Goal: Task Accomplishment & Management: Use online tool/utility

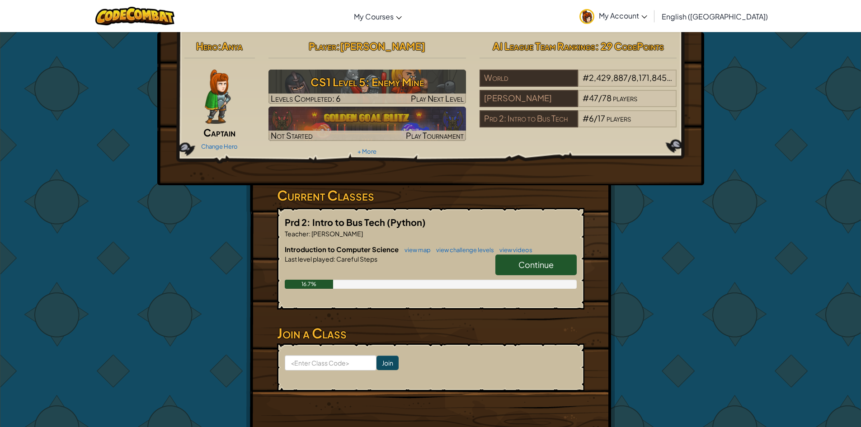
click at [516, 264] on link "Continue" at bounding box center [535, 264] width 81 height 21
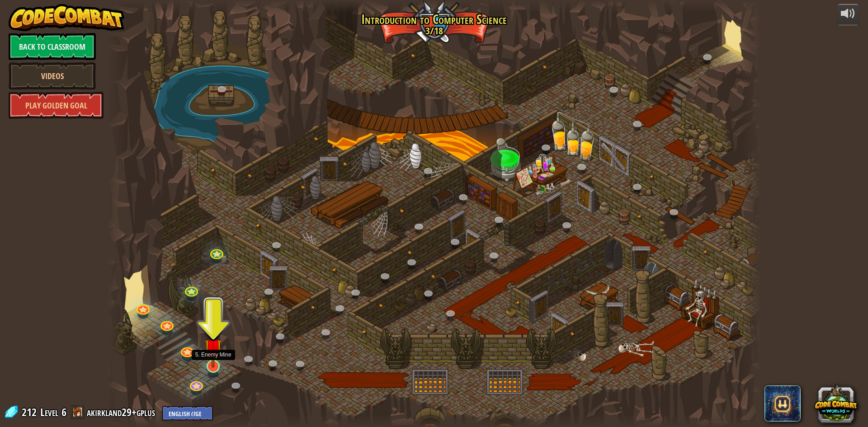
click at [214, 363] on img at bounding box center [213, 347] width 18 height 40
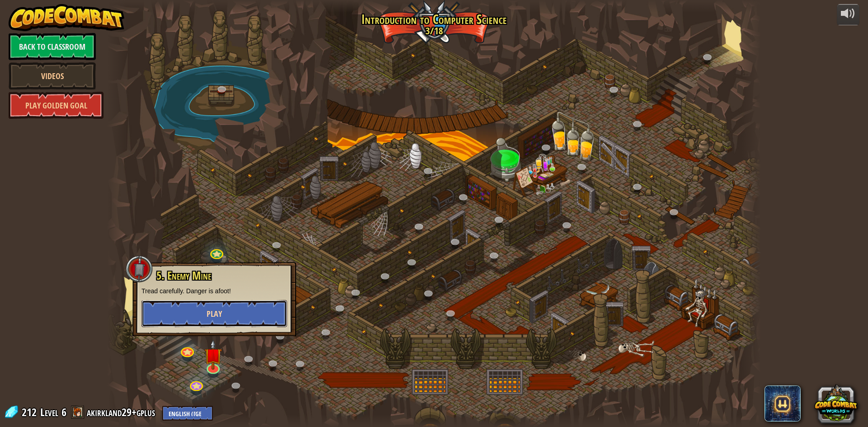
click at [225, 319] on button "Play" at bounding box center [213, 313] width 145 height 27
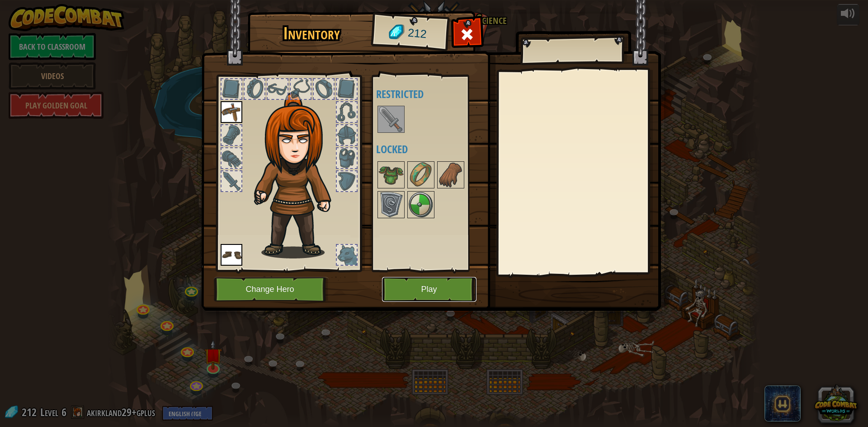
click at [402, 293] on button "Play" at bounding box center [429, 289] width 94 height 25
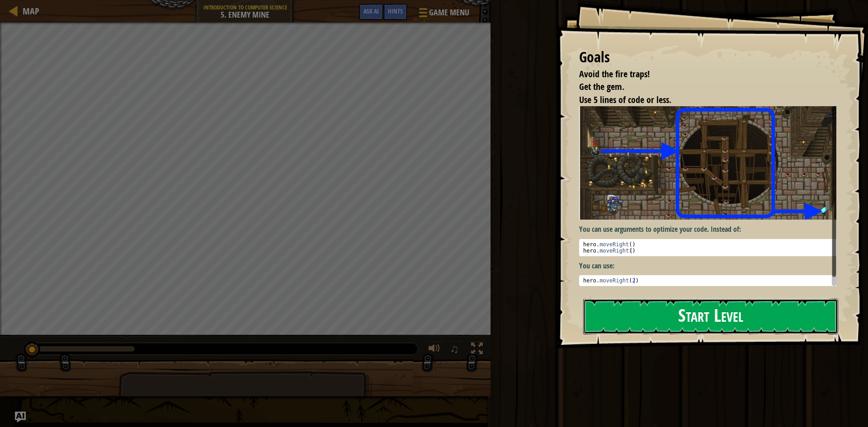
click at [703, 314] on button "Start Level" at bounding box center [710, 317] width 255 height 36
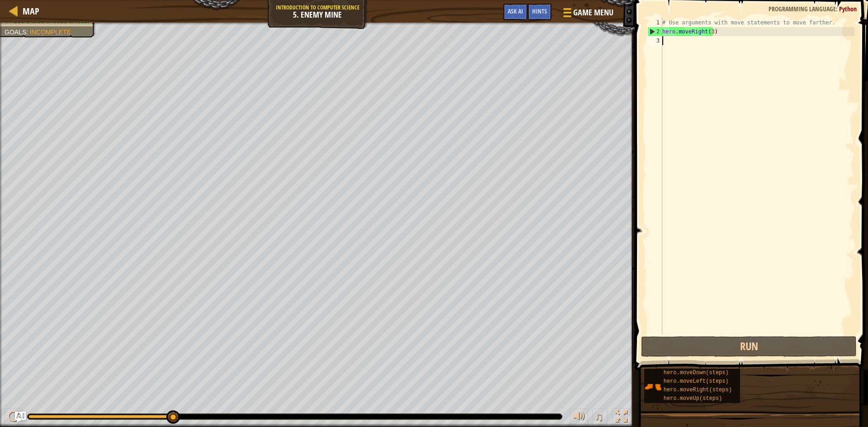
scroll to position [4, 0]
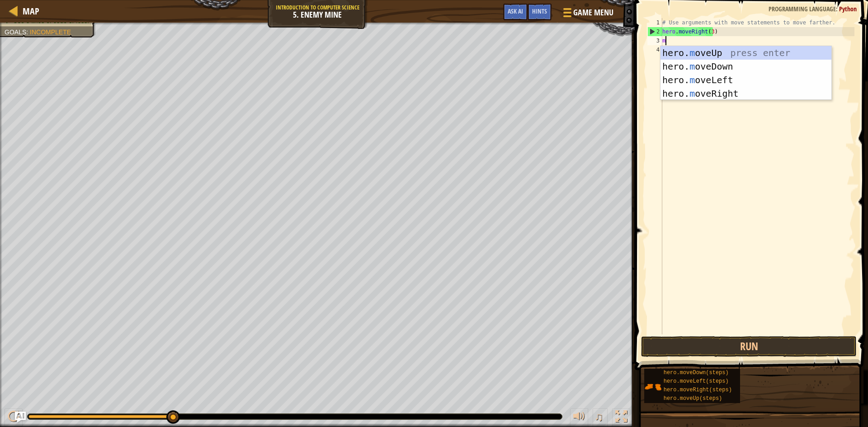
type textarea "mo"
click at [683, 53] on div "hero. mo veUp press enter hero. mo veDown press enter hero. mo veLeft press ent…" at bounding box center [745, 86] width 171 height 81
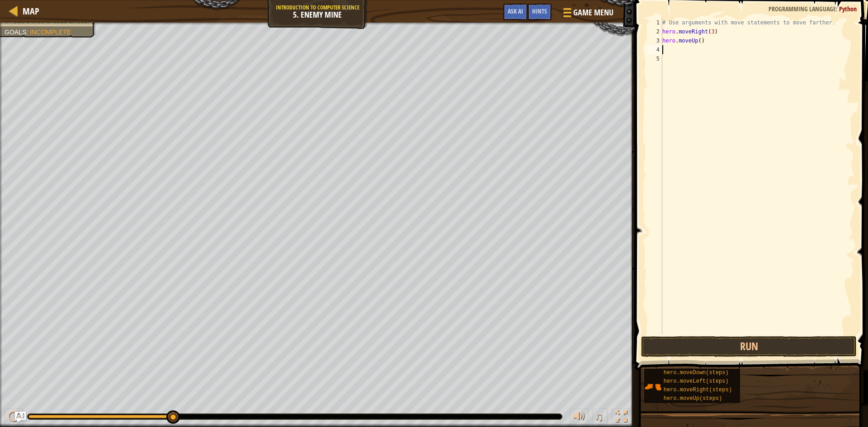
type textarea "l"
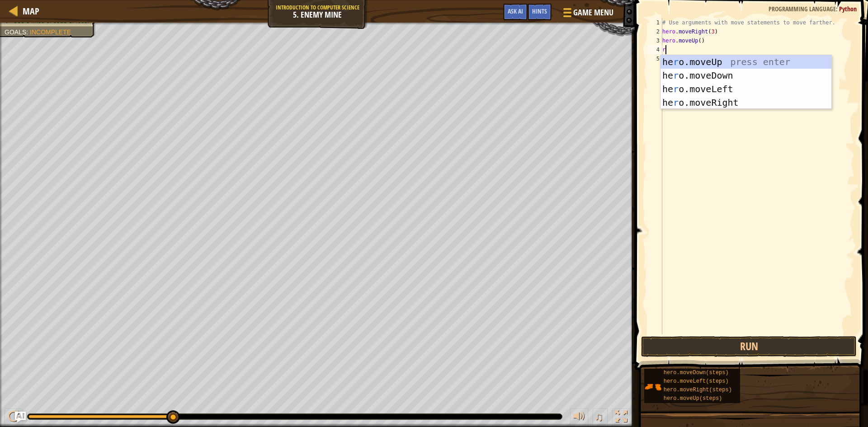
type textarea "ri"
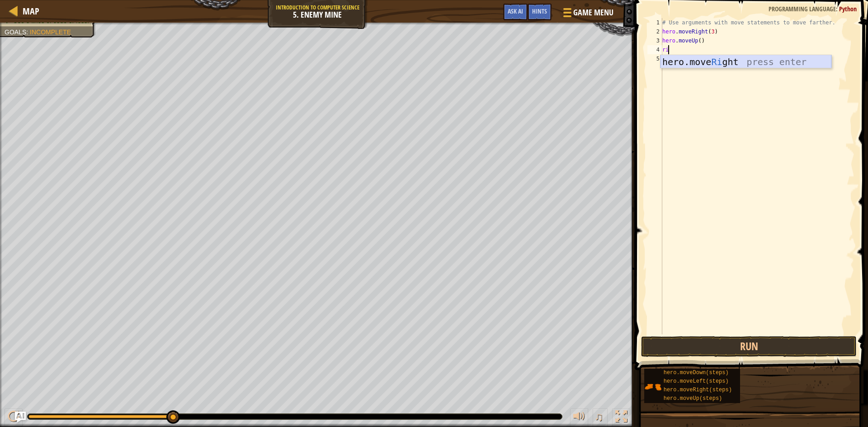
click at [686, 57] on div "hero.move Ri ght press enter" at bounding box center [745, 75] width 171 height 41
click at [689, 20] on div "# Use arguments with move statements to move farther. hero . moveRight ( 3 ) he…" at bounding box center [757, 185] width 194 height 334
type textarea "# Use arguments with move statements to move farther."
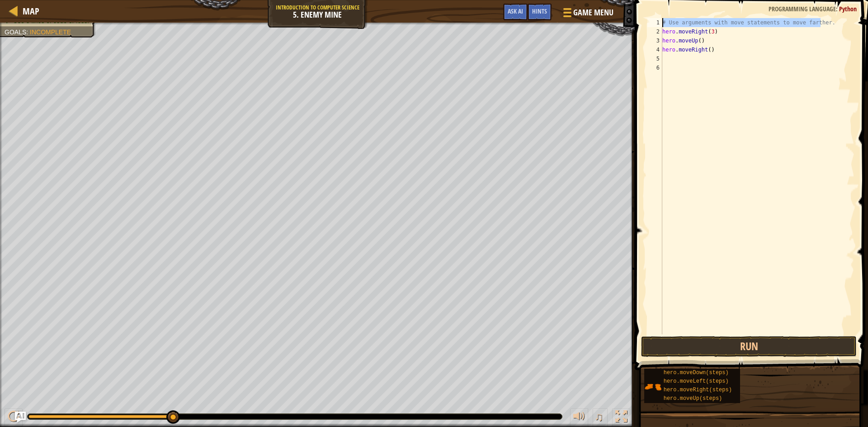
drag, startPoint x: 821, startPoint y: 26, endPoint x: 657, endPoint y: 22, distance: 164.1
click at [657, 22] on div "# Use arguments with move statements to move farther. 1 2 3 4 5 6 # Use argumen…" at bounding box center [749, 176] width 209 height 316
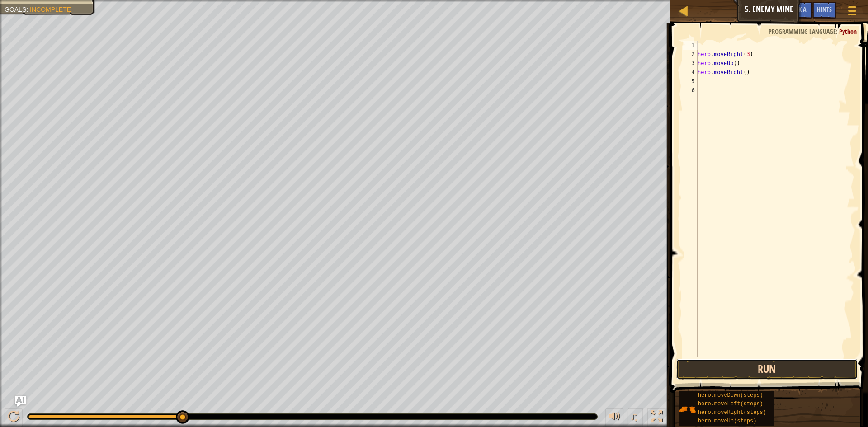
click at [805, 373] on button "Run" at bounding box center [766, 369] width 181 height 21
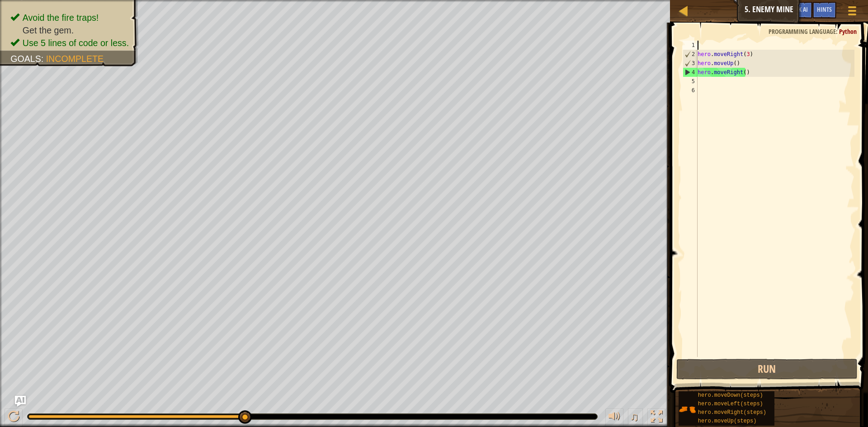
click at [719, 85] on div "hero . moveRight ( 3 ) hero . moveUp ( ) hero . moveRight ( )" at bounding box center [774, 208] width 159 height 334
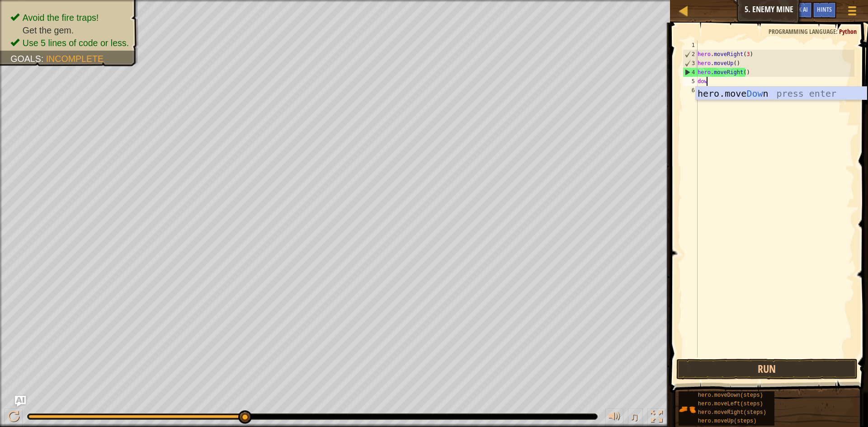
scroll to position [4, 0]
type textarea "down"
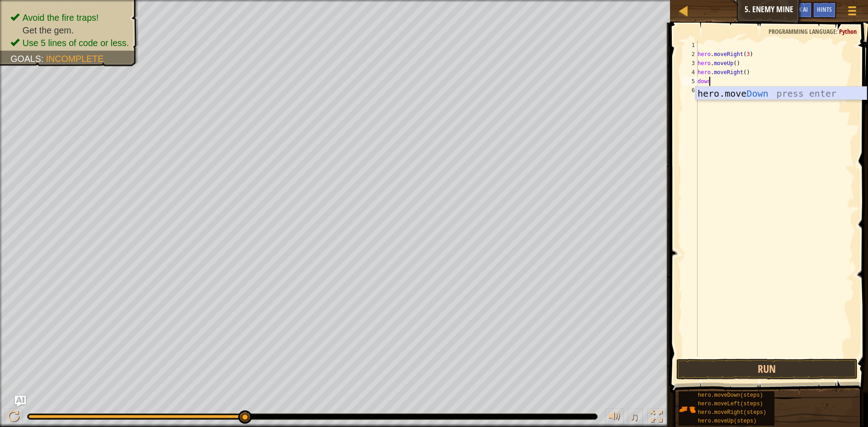
click at [719, 90] on div "hero.move Down press enter" at bounding box center [780, 107] width 171 height 41
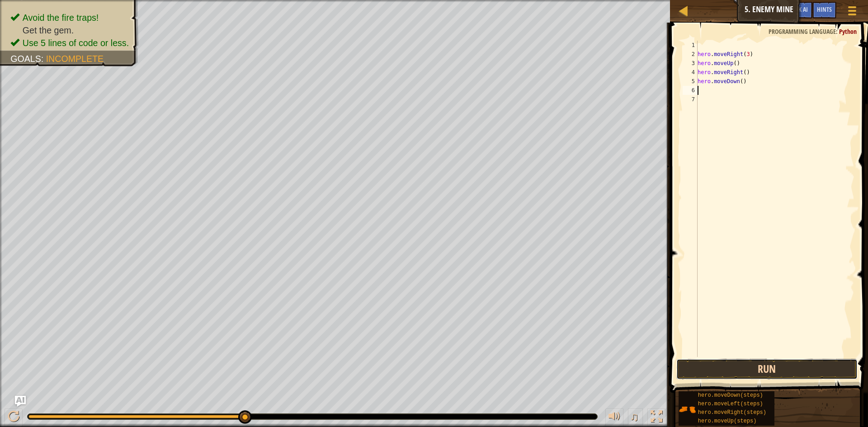
click at [733, 364] on button "Run" at bounding box center [766, 369] width 181 height 21
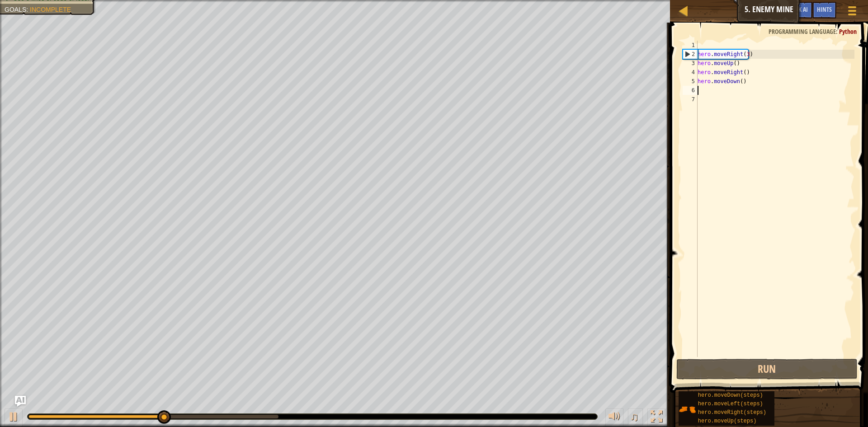
click at [740, 82] on div "hero . moveRight ( 3 ) hero . moveUp ( ) hero . moveRight ( ) hero . moveDown (…" at bounding box center [774, 208] width 159 height 334
type textarea "hero.moveDown(3)"
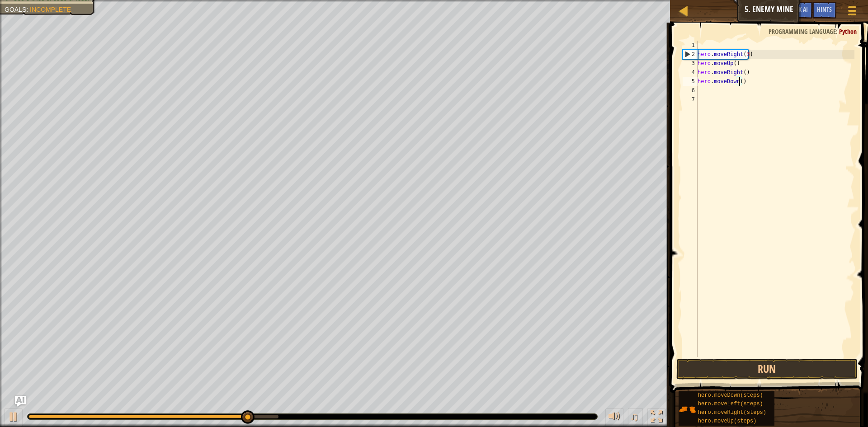
scroll to position [4, 4]
click at [717, 93] on div "hero . moveRight ( 3 ) hero . moveUp ( ) hero . moveRight ( ) hero . moveDown (…" at bounding box center [774, 208] width 159 height 334
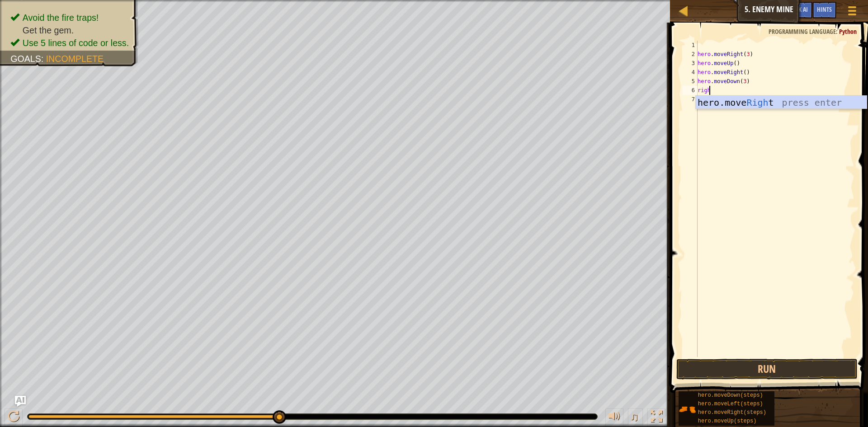
type textarea "right"
click at [743, 98] on div "hero.move Right press enter" at bounding box center [780, 116] width 171 height 41
click at [740, 90] on div "hero . moveRight ( 3 ) hero . moveUp ( ) hero . moveRight ( ) hero . moveDown (…" at bounding box center [774, 208] width 159 height 334
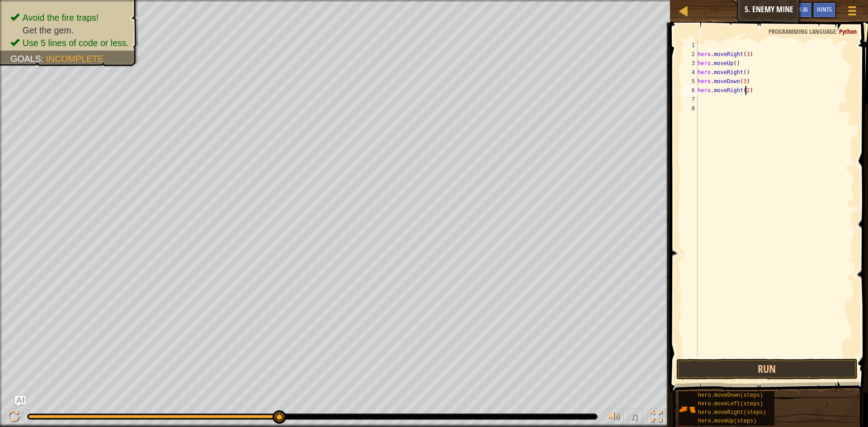
scroll to position [4, 4]
type textarea "hero.moveRight(2)"
click at [736, 368] on button "Run" at bounding box center [766, 369] width 181 height 21
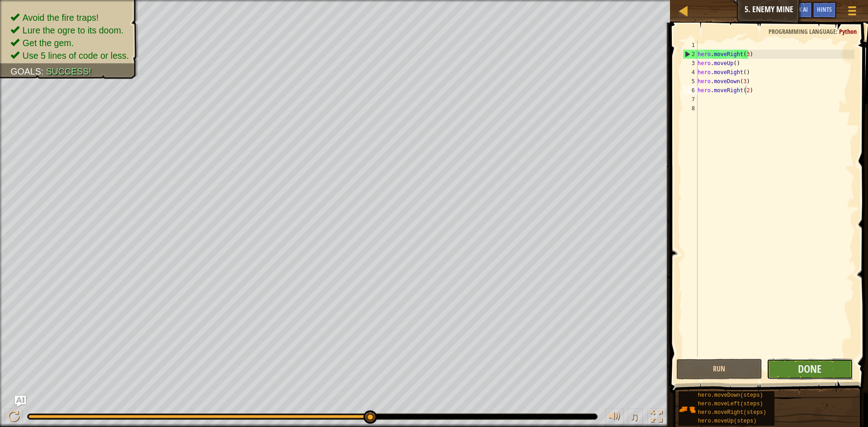
click at [822, 372] on button "Done" at bounding box center [809, 369] width 86 height 21
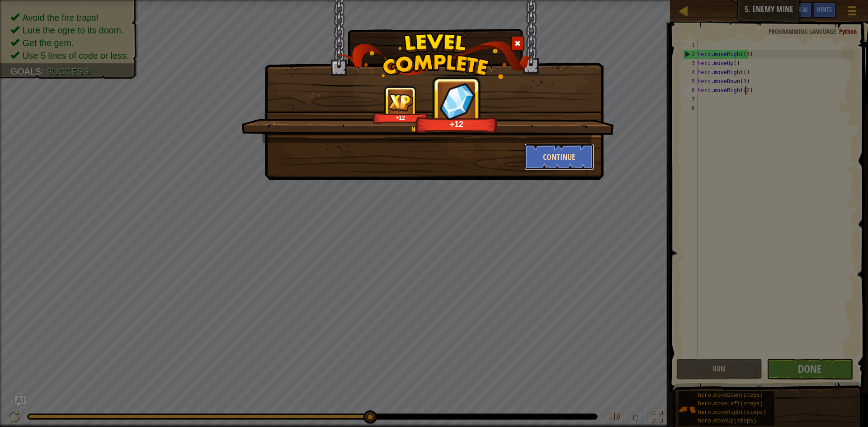
click at [566, 158] on button "Continue" at bounding box center [559, 156] width 70 height 27
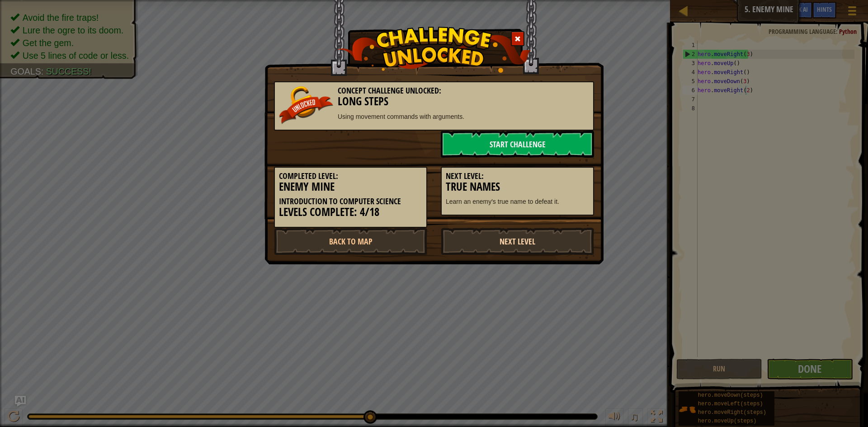
click at [519, 250] on link "Next Level" at bounding box center [517, 241] width 153 height 27
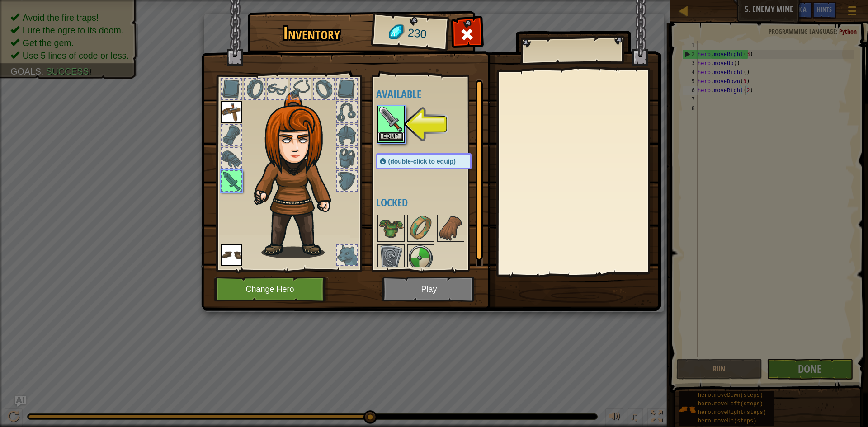
click at [402, 137] on button "Equip" at bounding box center [390, 136] width 25 height 9
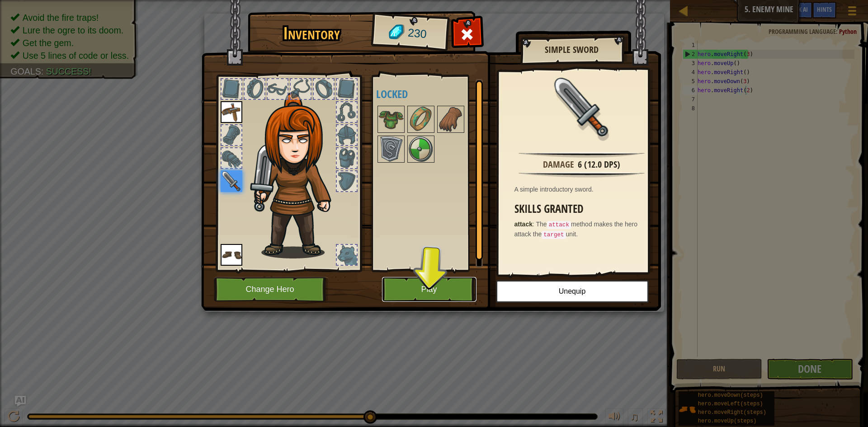
click at [435, 285] on button "Play" at bounding box center [429, 289] width 94 height 25
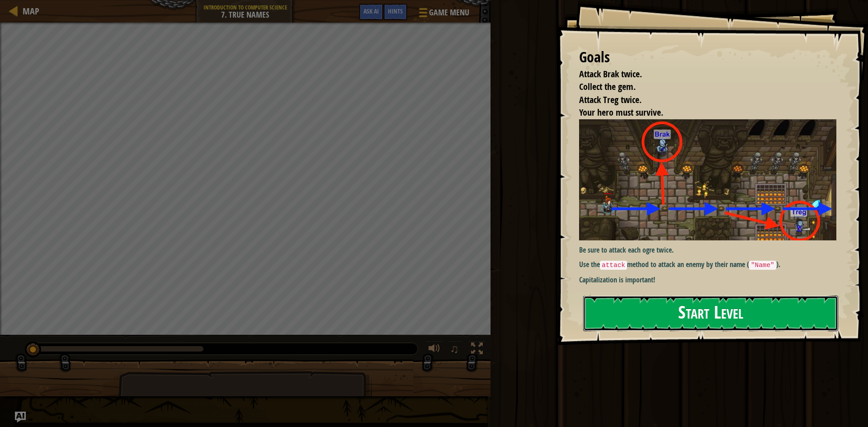
click at [676, 316] on button "Start Level" at bounding box center [710, 313] width 255 height 36
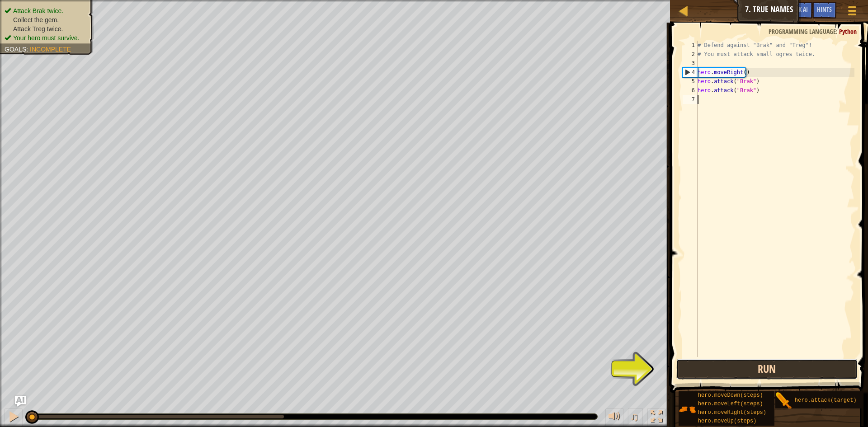
click at [698, 370] on button "Run" at bounding box center [766, 369] width 181 height 21
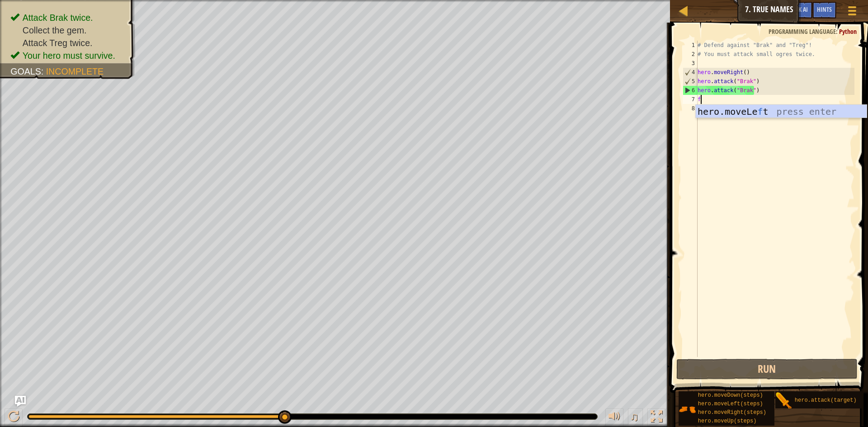
scroll to position [4, 0]
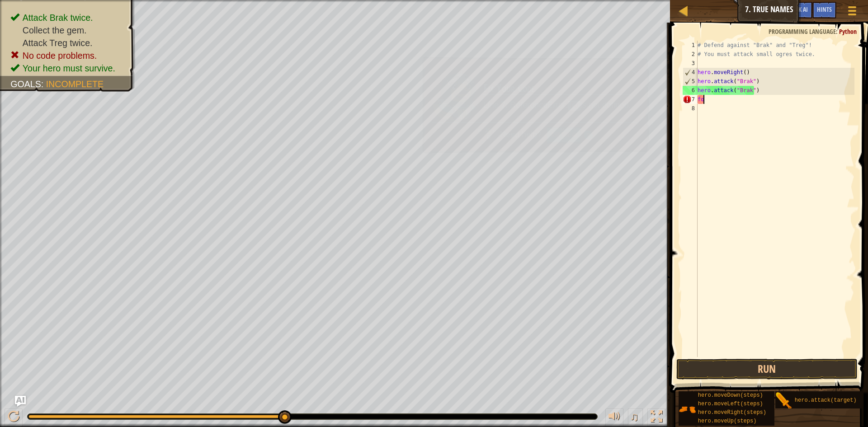
type textarea "f"
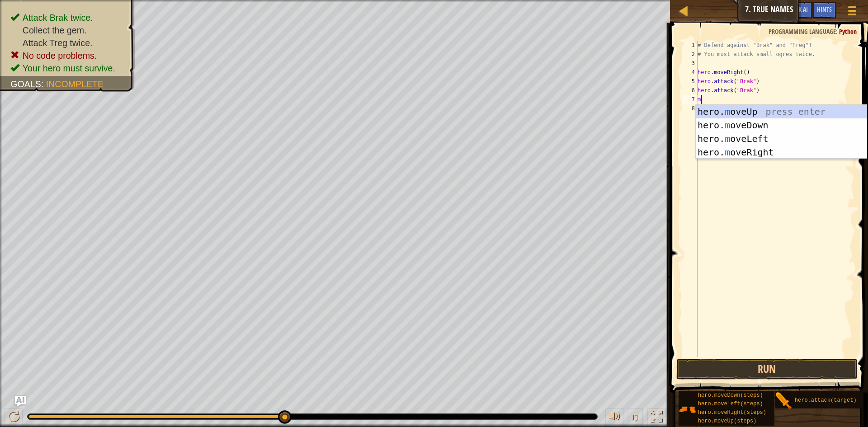
type textarea "mo"
click at [721, 109] on div "hero. mo veUp press enter hero. mo veDown press enter hero. mo veLeft press ent…" at bounding box center [780, 145] width 171 height 81
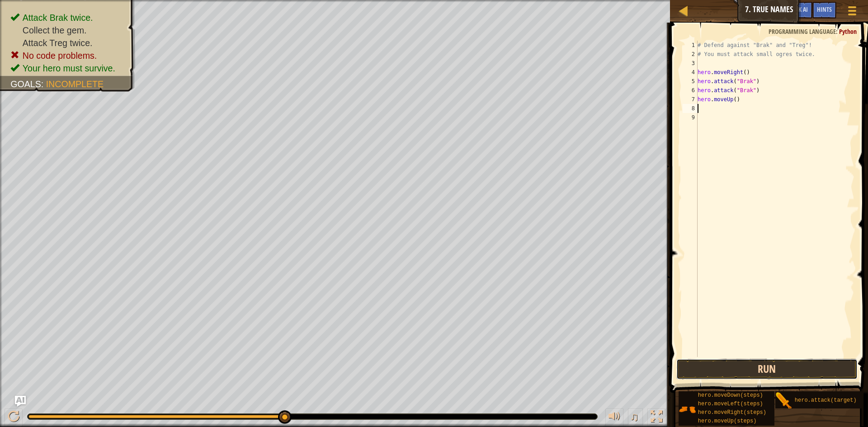
click at [711, 377] on button "Run" at bounding box center [766, 369] width 181 height 21
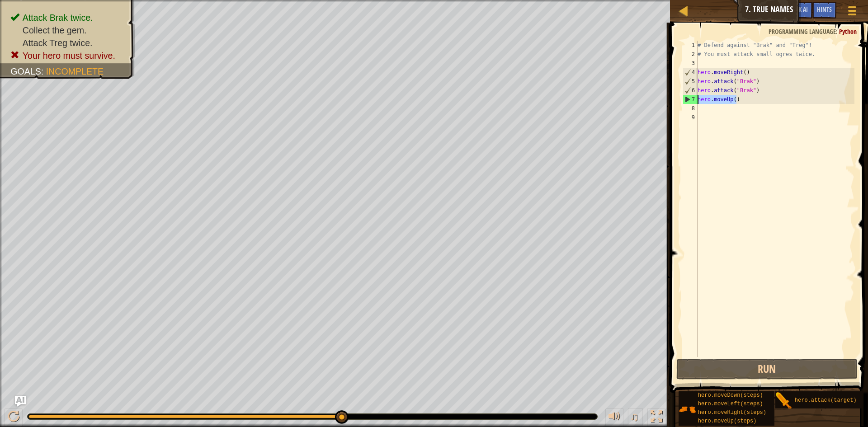
drag, startPoint x: 736, startPoint y: 99, endPoint x: 694, endPoint y: 100, distance: 42.0
click at [694, 100] on div "1 2 3 4 5 6 7 8 9 # Defend against "Brak" and "Treg"! # You must attack small o…" at bounding box center [767, 199] width 174 height 316
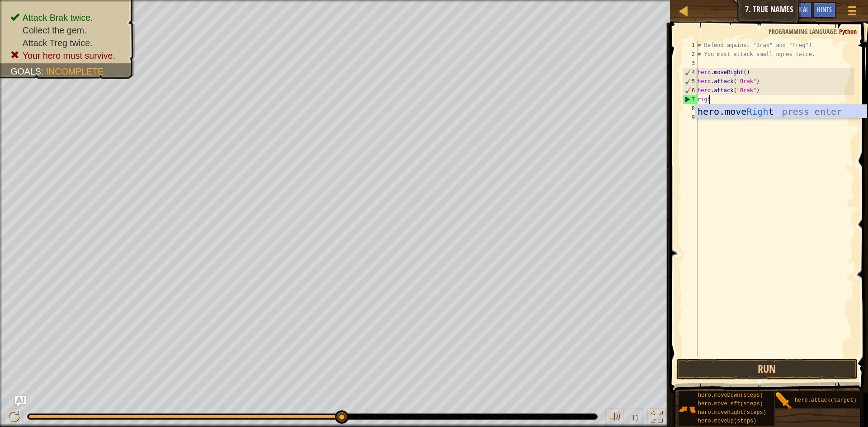
type textarea "right"
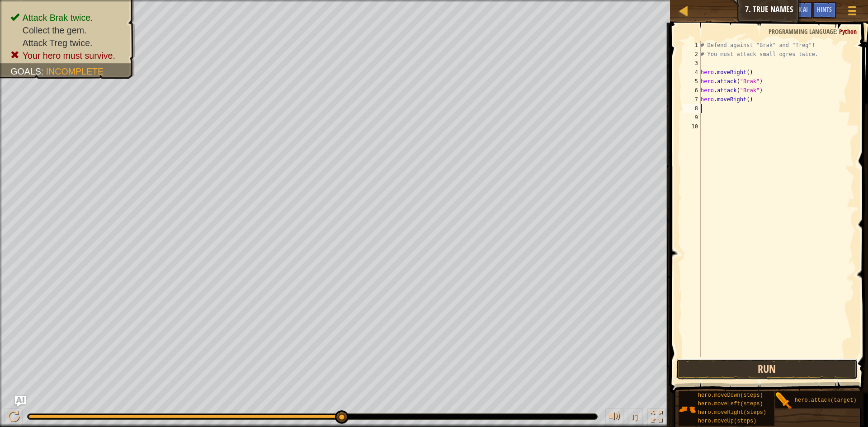
click at [803, 374] on button "Run" at bounding box center [766, 369] width 181 height 21
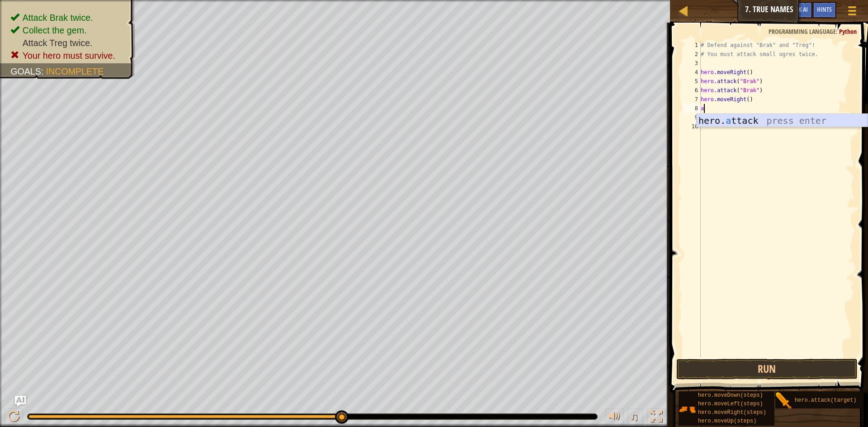
click at [711, 120] on div "hero. a ttack press enter" at bounding box center [781, 134] width 171 height 41
type textarea "hero.attack("Treg")"
click at [711, 114] on div "# Defend against "Brak" and "Treg"! # You must attack small ogres twice. hero .…" at bounding box center [777, 208] width 156 height 334
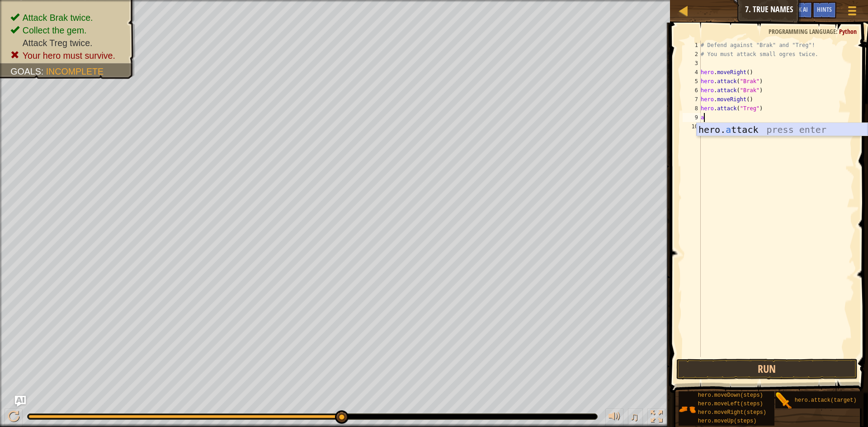
click at [711, 132] on div "hero. a ttack press enter" at bounding box center [781, 143] width 171 height 41
type textarea "hero.attack("Treg")"
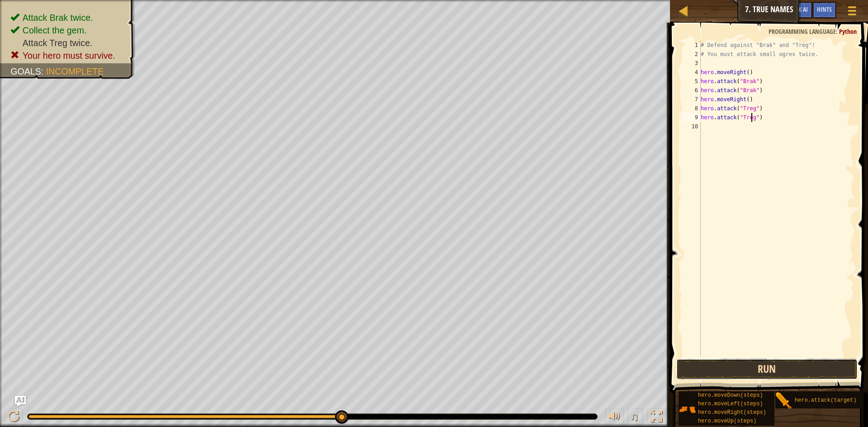
click at [694, 362] on button "Run" at bounding box center [766, 369] width 181 height 21
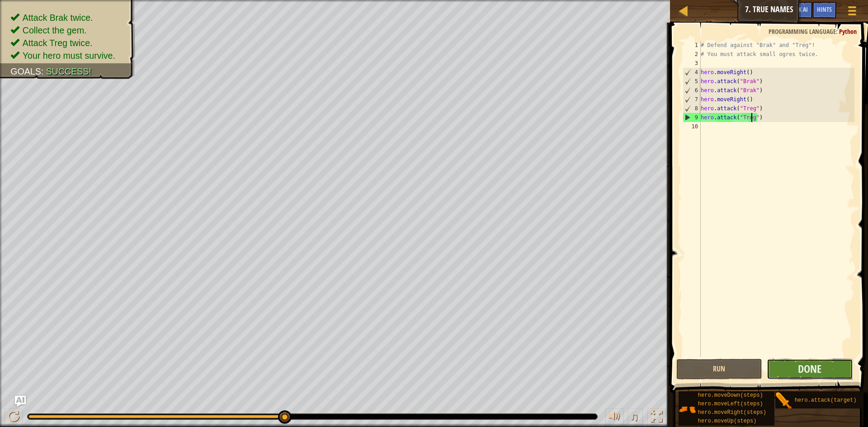
click at [802, 377] on button "Done" at bounding box center [809, 369] width 86 height 21
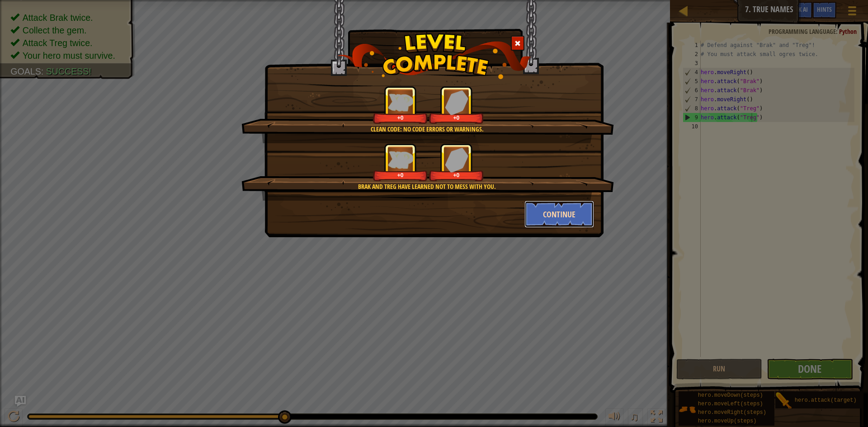
click at [553, 217] on button "Continue" at bounding box center [559, 214] width 70 height 27
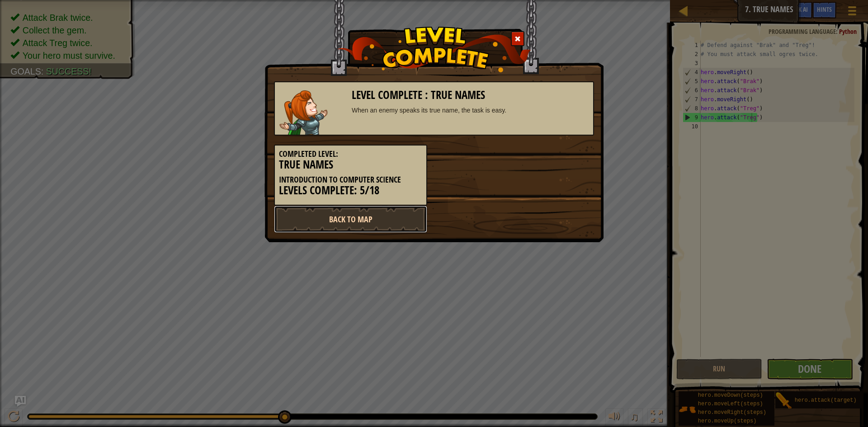
click at [373, 209] on link "Back to Map" at bounding box center [350, 219] width 153 height 27
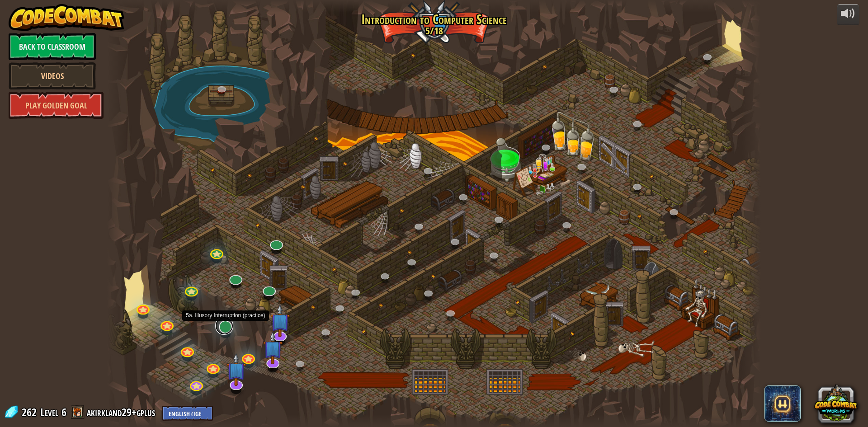
click at [230, 326] on link at bounding box center [224, 326] width 18 height 18
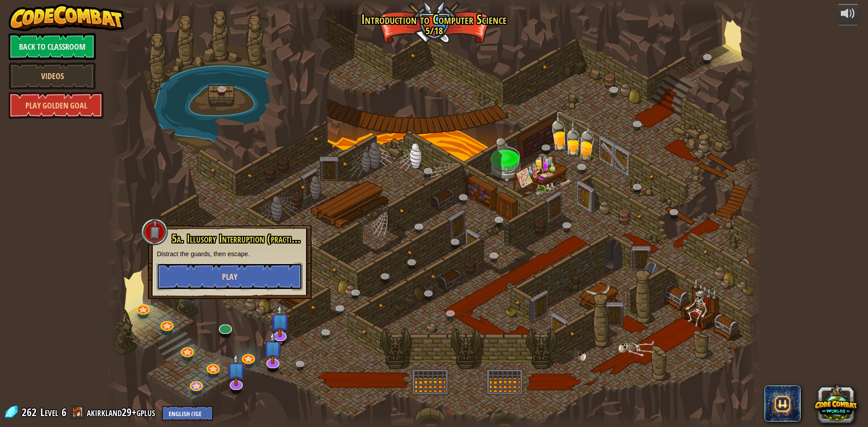
click at [234, 284] on button "Play" at bounding box center [229, 276] width 145 height 27
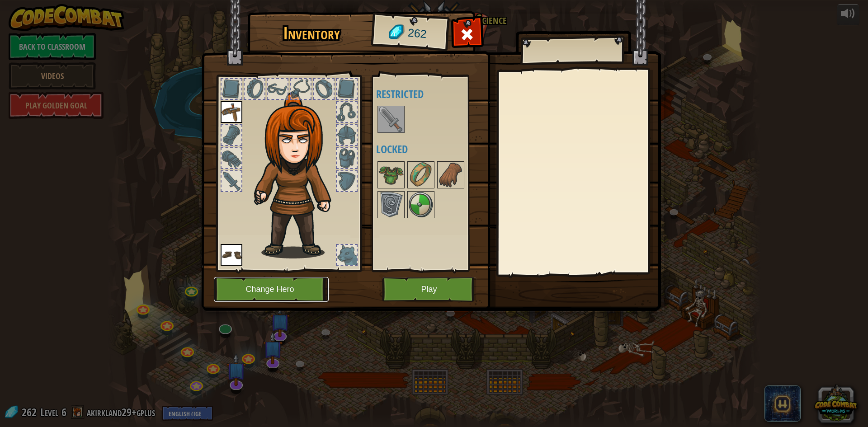
click at [303, 288] on button "Change Hero" at bounding box center [271, 289] width 115 height 25
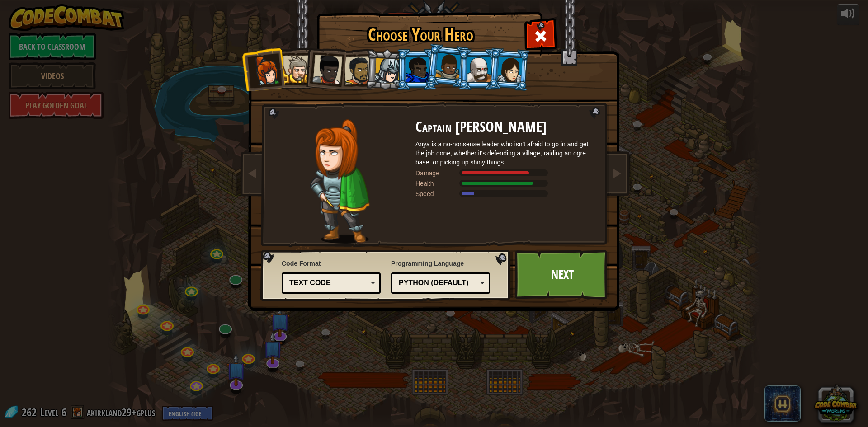
click at [552, 302] on img at bounding box center [435, 149] width 391 height 324
click at [556, 287] on link "Next" at bounding box center [562, 275] width 94 height 50
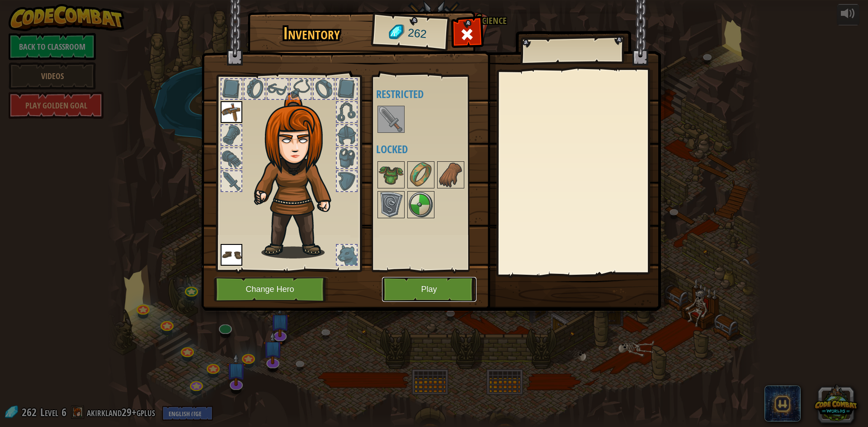
click at [459, 289] on button "Play" at bounding box center [429, 289] width 94 height 25
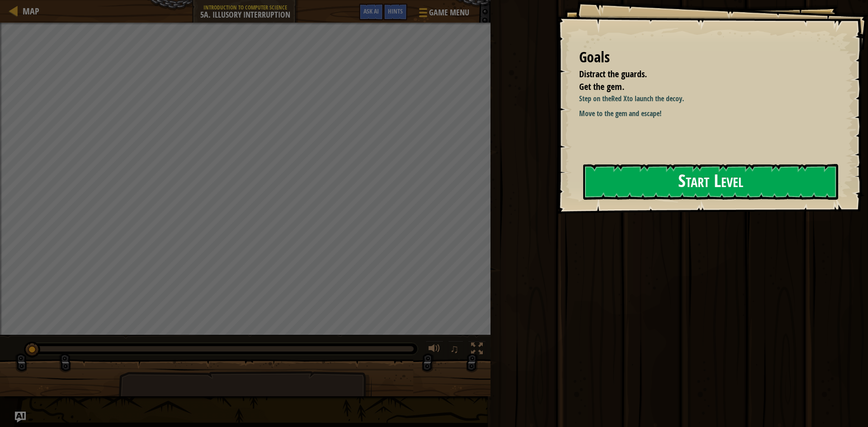
click at [606, 175] on button "Start Level" at bounding box center [710, 182] width 255 height 36
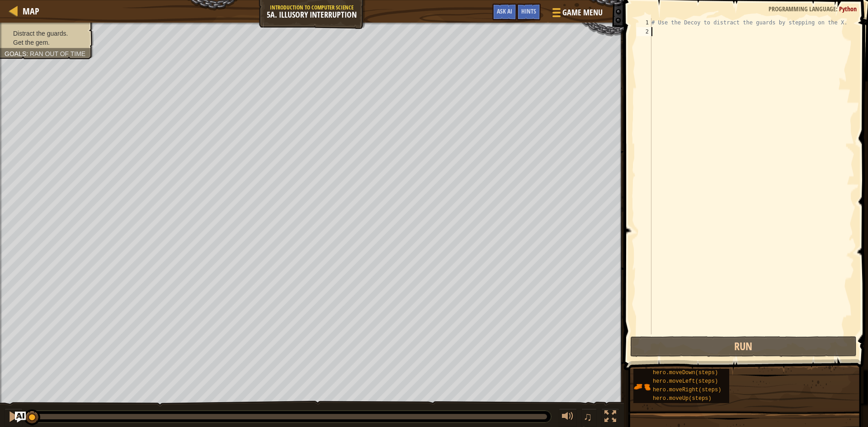
type textarea "u"
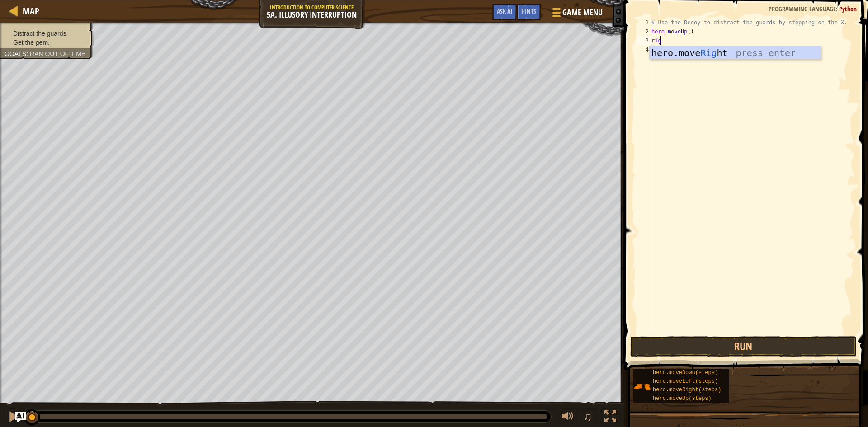
type textarea "right"
type textarea "hero.moveRight(2)"
click at [642, 348] on button "Run" at bounding box center [743, 346] width 226 height 21
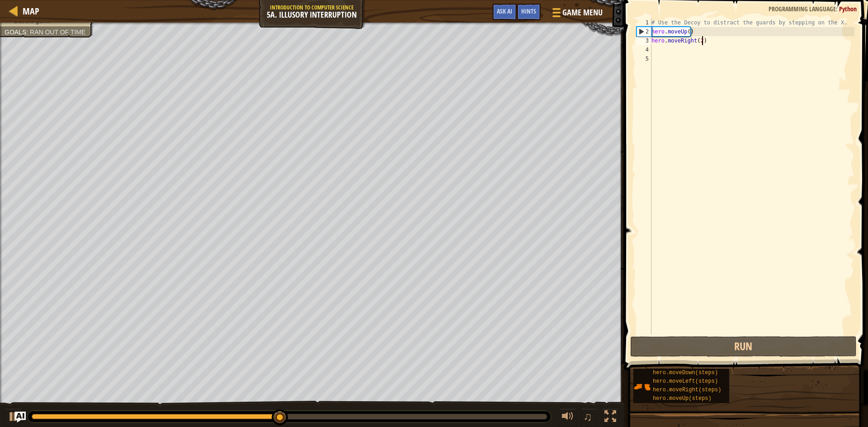
click at [704, 44] on div "# Use the Decoy to distract the guards by stepping on the X. hero . moveUp ( ) …" at bounding box center [751, 185] width 205 height 334
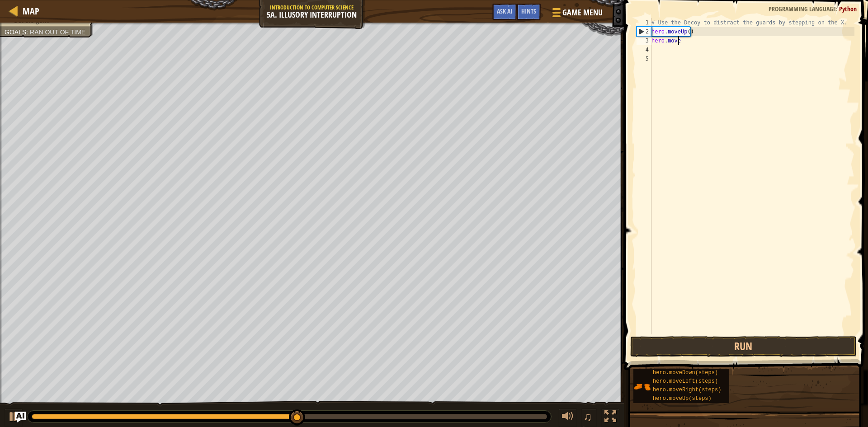
type textarea "h"
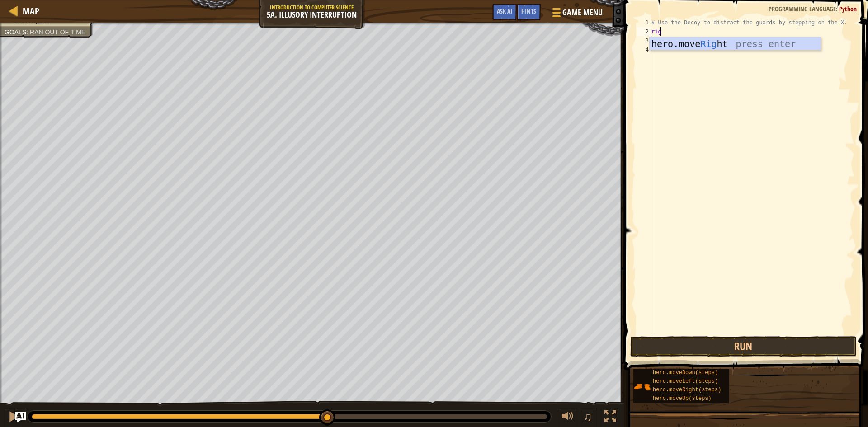
type textarea "righ"
type textarea "down"
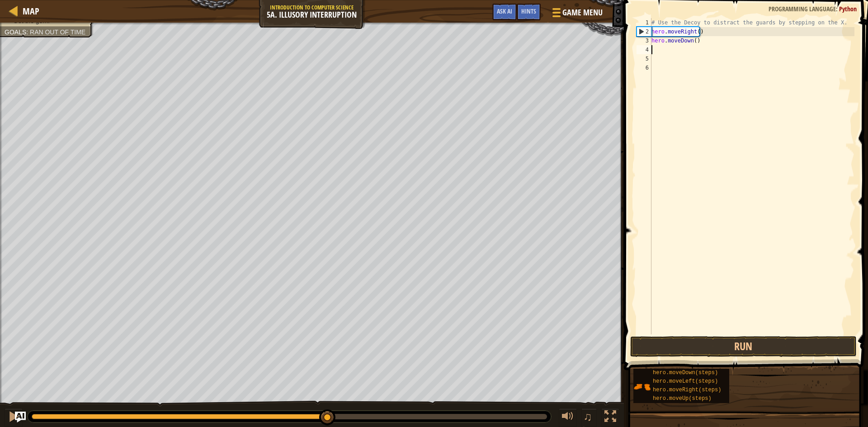
click at [692, 42] on div "# Use the Decoy to distract the guards by stepping on the X. hero . moveRight (…" at bounding box center [751, 185] width 205 height 334
type textarea "hero.moveDown(2)"
click at [661, 51] on div "# Use the Decoy to distract the guards by stepping on the X. hero . moveRight (…" at bounding box center [751, 185] width 205 height 334
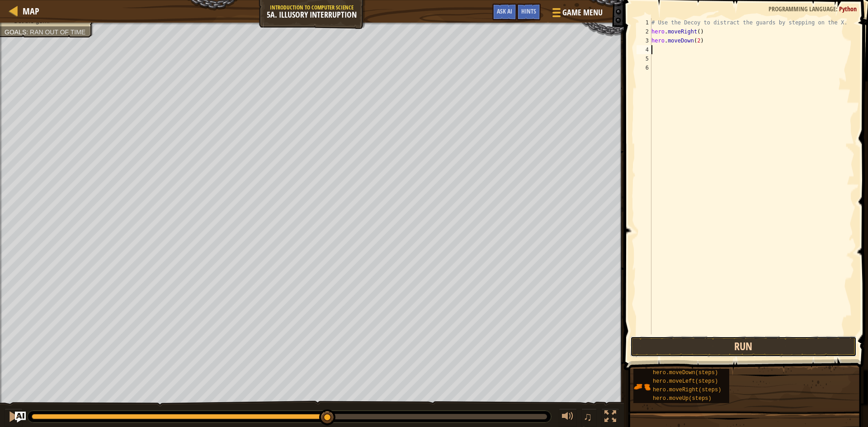
click at [745, 345] on button "Run" at bounding box center [743, 346] width 226 height 21
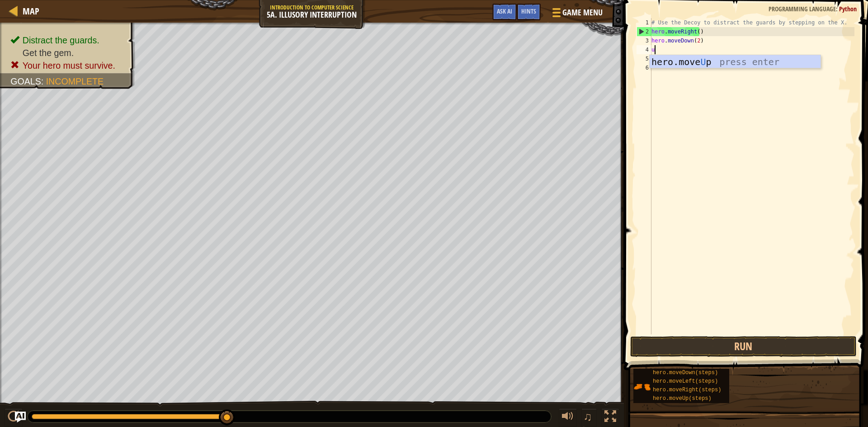
type textarea "up"
click at [722, 67] on div "hero.move Up press enter" at bounding box center [734, 75] width 171 height 41
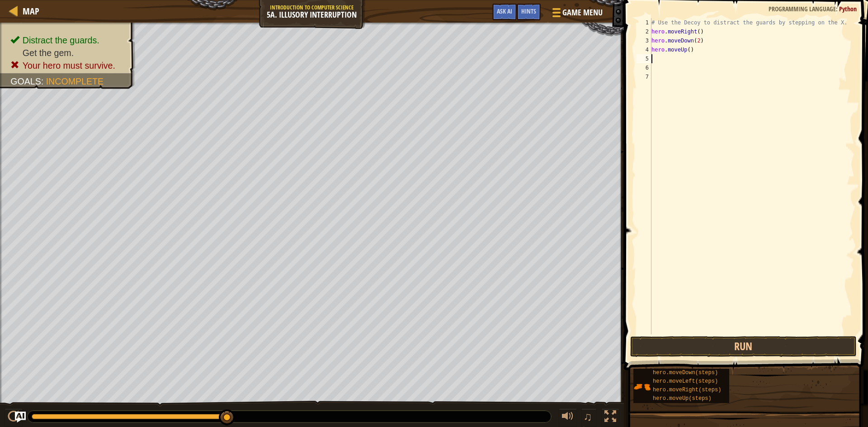
click at [688, 52] on div "# Use the Decoy to distract the guards by stepping on the X. hero . moveRight (…" at bounding box center [751, 185] width 205 height 334
type textarea "hero.moveUp(2)"
click at [663, 61] on div "# Use the Decoy to distract the guards by stepping on the X. hero . moveRight (…" at bounding box center [751, 185] width 205 height 334
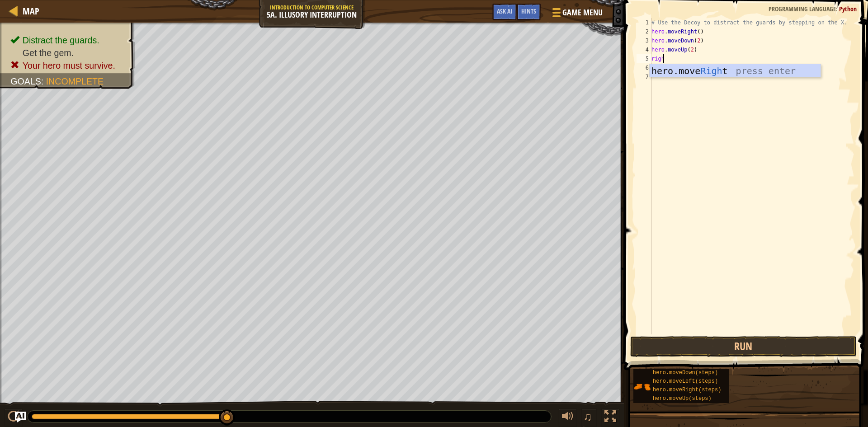
type textarea "right"
click at [664, 74] on div "hero.move Right press enter" at bounding box center [734, 84] width 171 height 41
click at [695, 58] on div "# Use the Decoy to distract the guards by stepping on the X. hero . moveRight (…" at bounding box center [751, 185] width 205 height 334
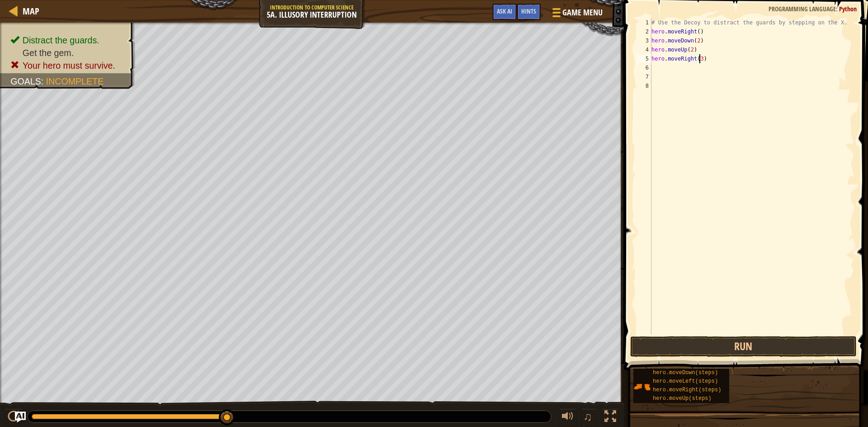
scroll to position [4, 4]
type textarea "hero.moveRight(3)"
click at [755, 347] on button "Run" at bounding box center [743, 346] width 226 height 21
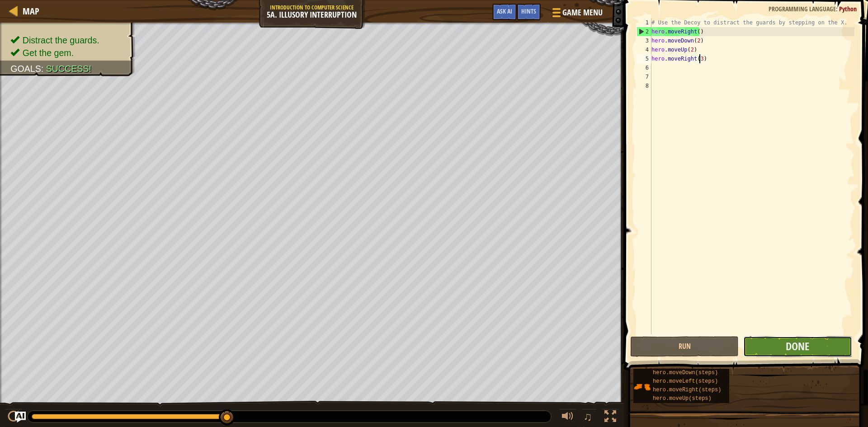
click at [833, 342] on button "Done" at bounding box center [797, 346] width 108 height 21
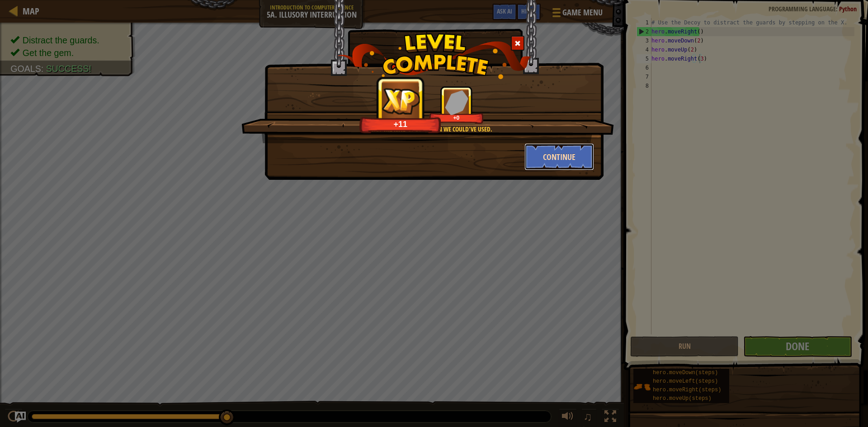
click at [542, 156] on button "Continue" at bounding box center [559, 156] width 70 height 27
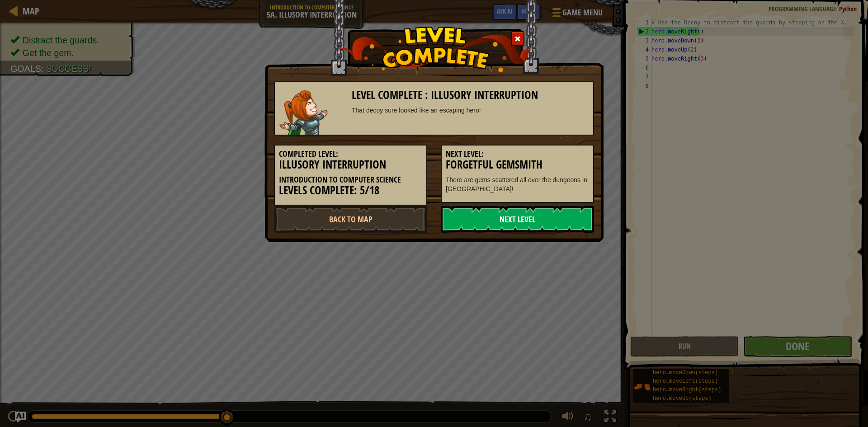
click at [501, 212] on link "Next Level" at bounding box center [517, 219] width 153 height 27
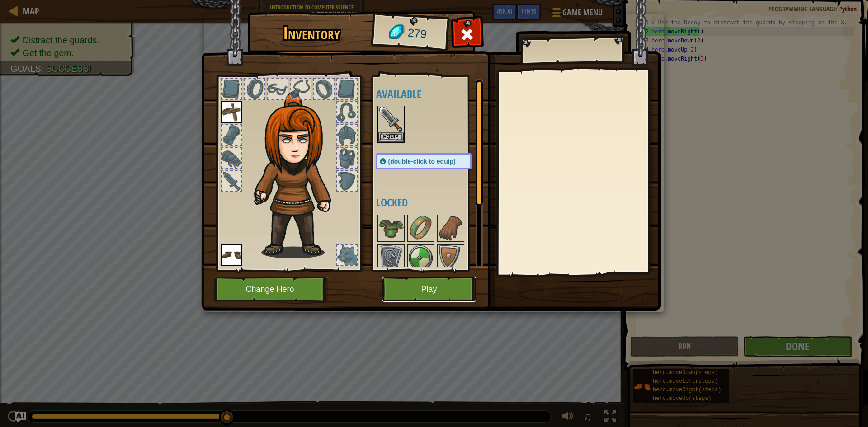
click at [392, 280] on button "Play" at bounding box center [429, 289] width 94 height 25
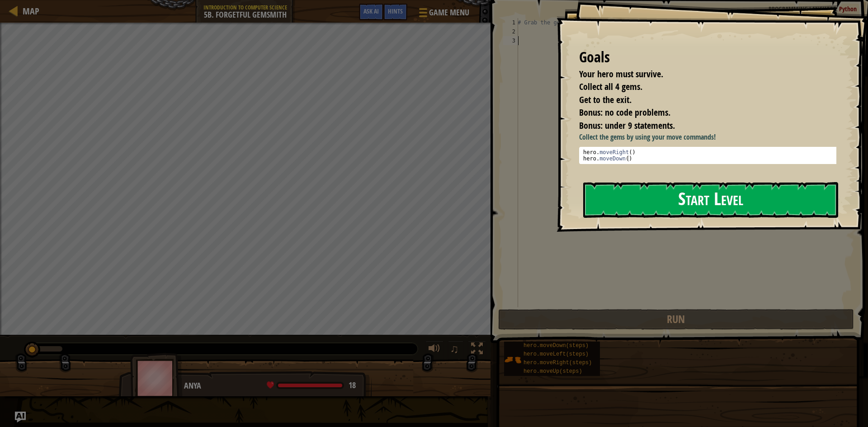
click at [641, 188] on button "Start Level" at bounding box center [710, 200] width 255 height 36
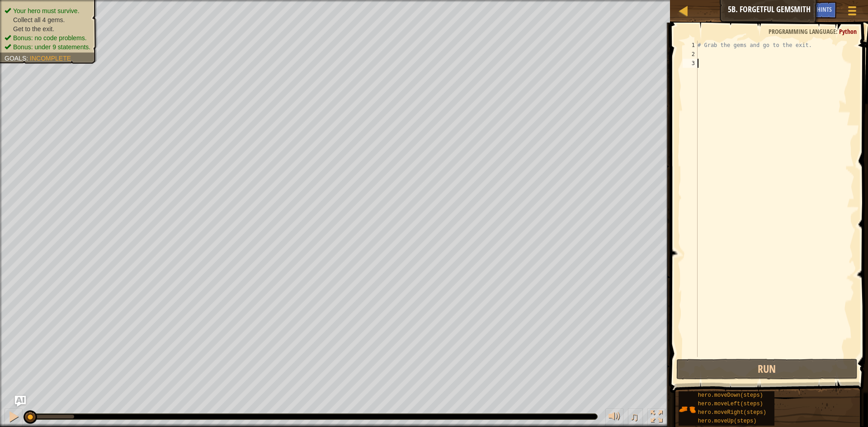
click at [705, 52] on div "# Grab the gems and go to the exit." at bounding box center [774, 208] width 159 height 334
type textarea "r"
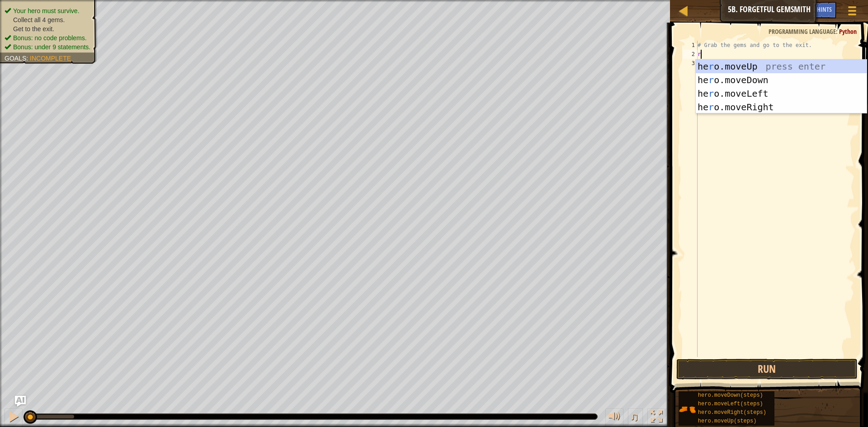
scroll to position [4, 0]
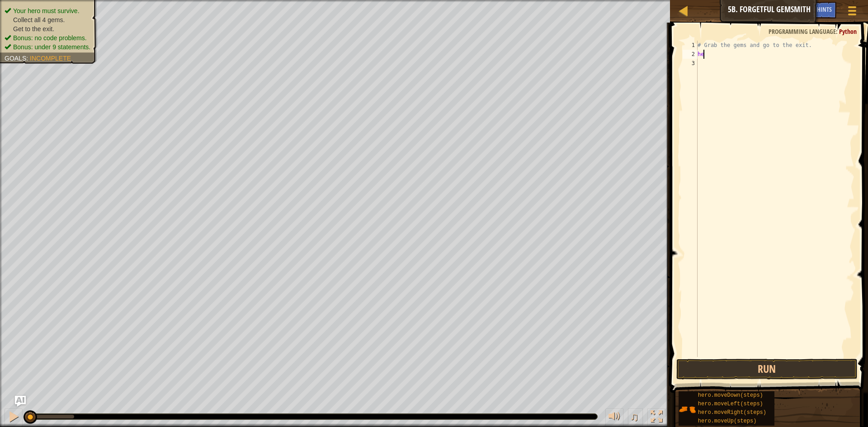
type textarea "h"
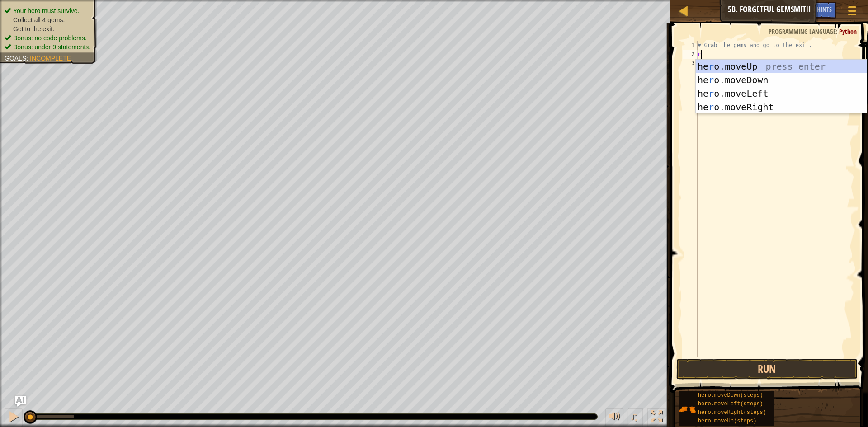
type textarea "rig"
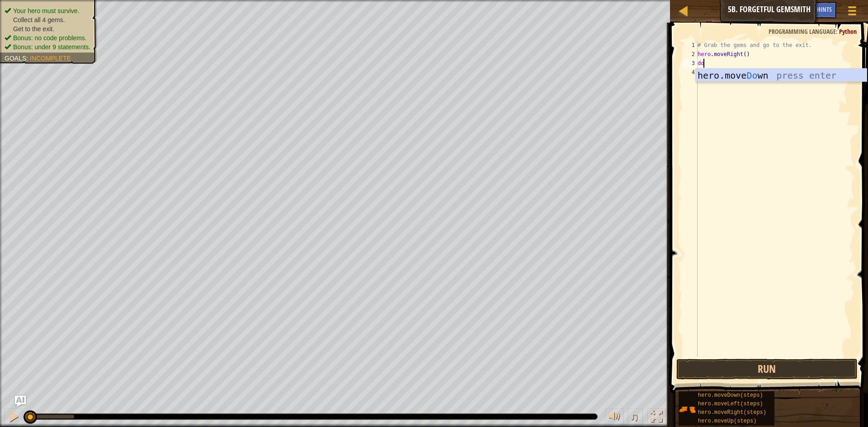
type textarea "dow"
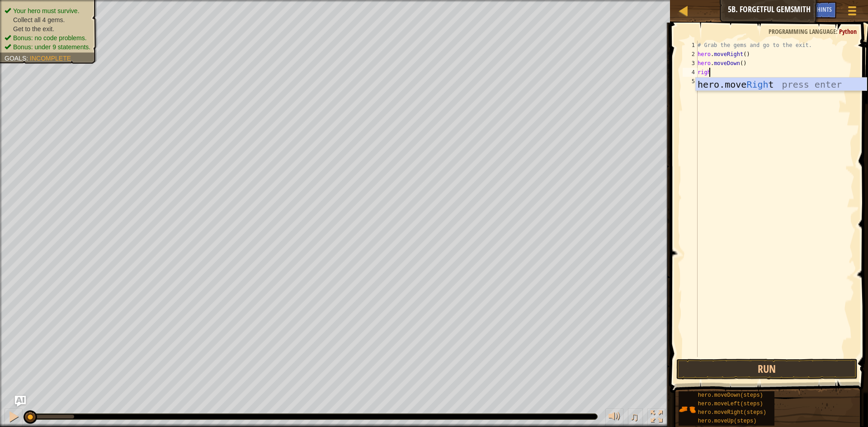
type textarea "right"
click at [742, 73] on div "# Grab the gems and go to the exit. hero . moveRight ( ) hero . moveDown ( ) he…" at bounding box center [774, 208] width 159 height 334
type textarea "hero.moveRight(2)"
click at [699, 81] on div "# Grab the gems and go to the exit. hero . moveRight ( ) hero . moveDown ( ) he…" at bounding box center [774, 208] width 159 height 334
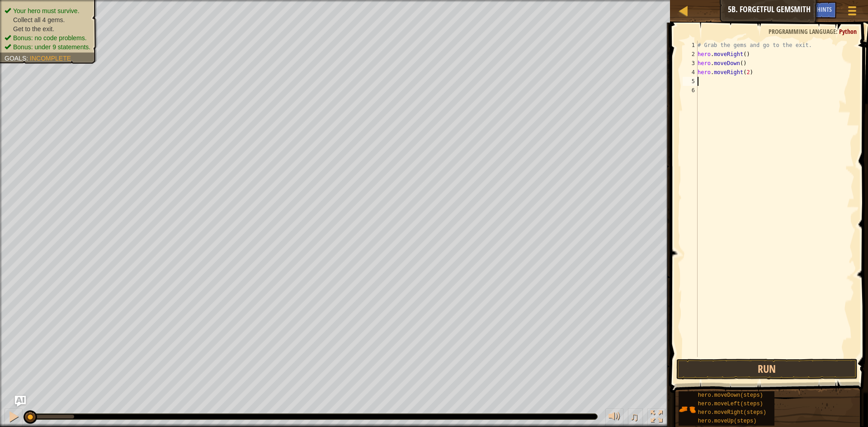
scroll to position [4, 0]
type textarea "up"
click at [703, 92] on div "hero.move Up press enter" at bounding box center [780, 107] width 171 height 41
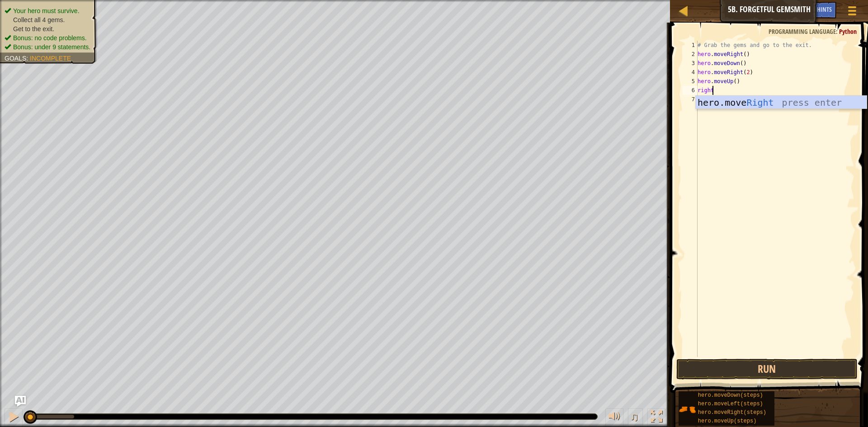
scroll to position [4, 1]
type textarea "right"
